Goal: Navigation & Orientation: Find specific page/section

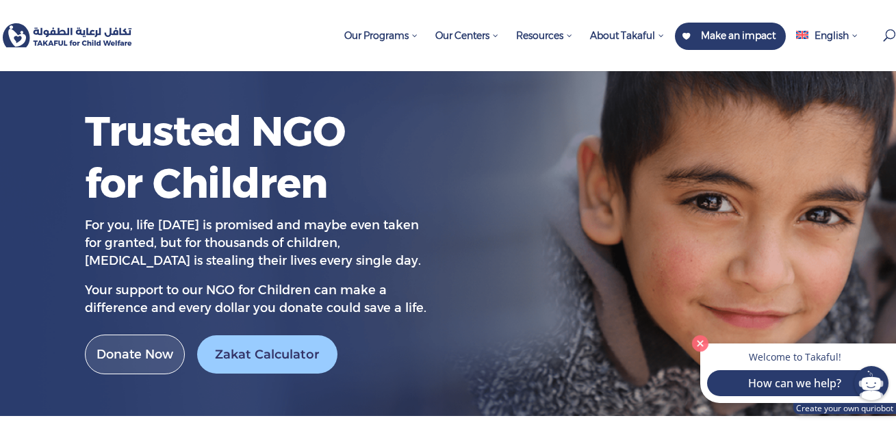
click at [103, 41] on img at bounding box center [67, 35] width 129 height 25
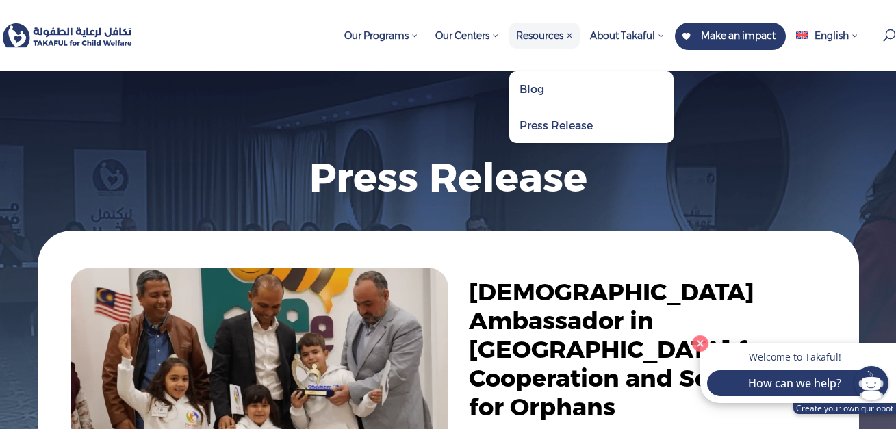
click at [556, 36] on span "Resources" at bounding box center [544, 35] width 57 height 12
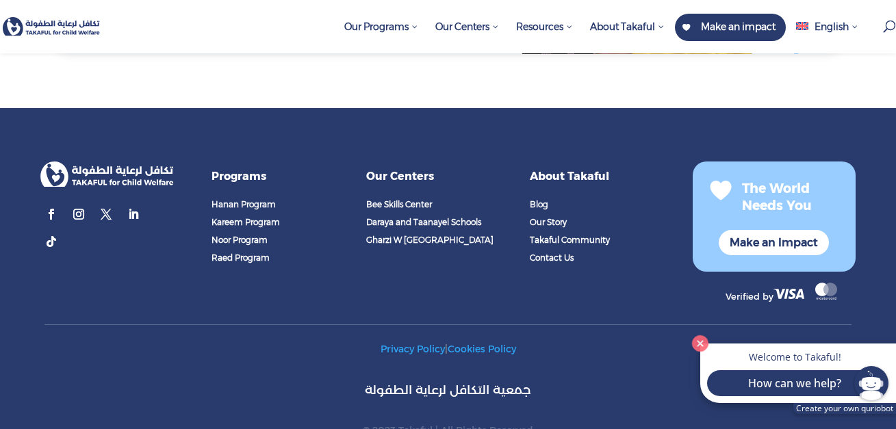
scroll to position [1319, 0]
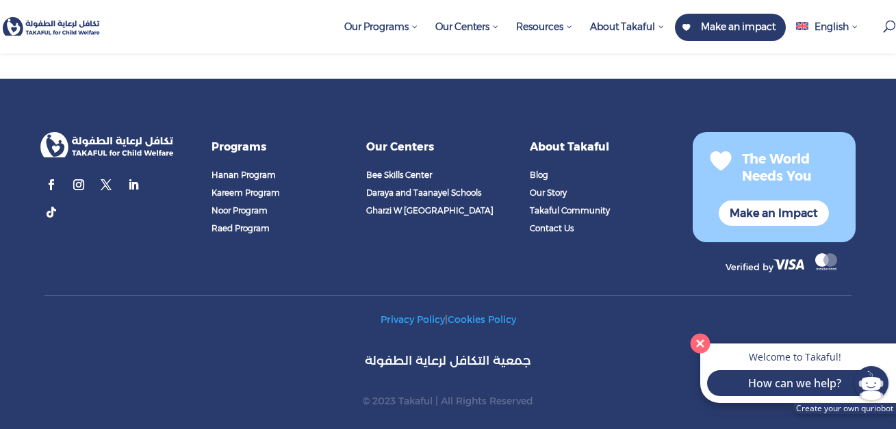
click at [696, 344] on button "Close" at bounding box center [700, 343] width 28 height 28
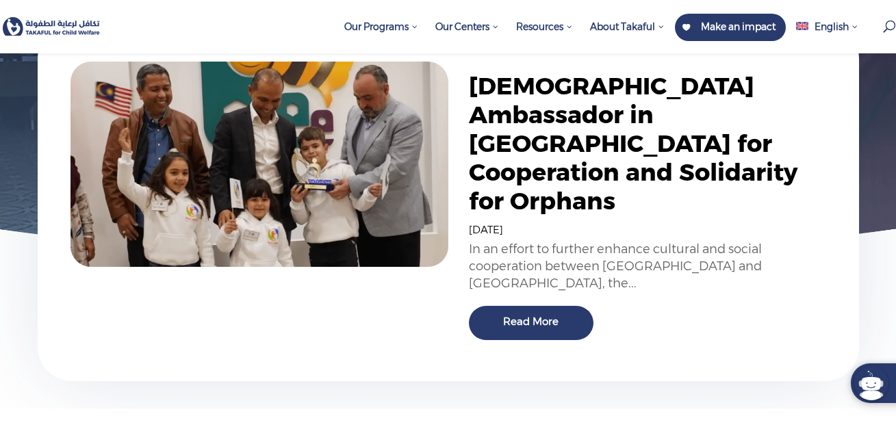
scroll to position [0, 0]
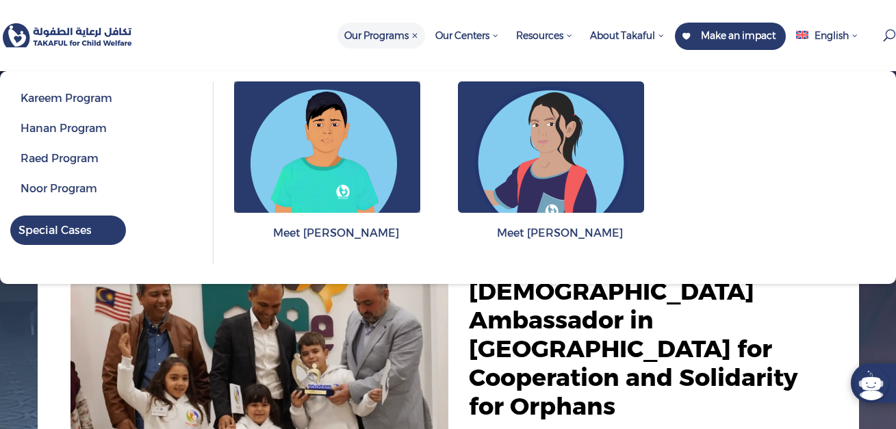
click at [55, 235] on span "Special Cases" at bounding box center [54, 230] width 73 height 13
